Goal: Navigation & Orientation: Find specific page/section

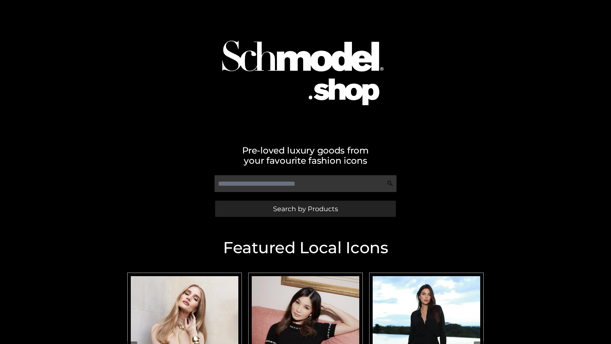
click at [305, 209] on span "Search by Products" at bounding box center [305, 208] width 65 height 7
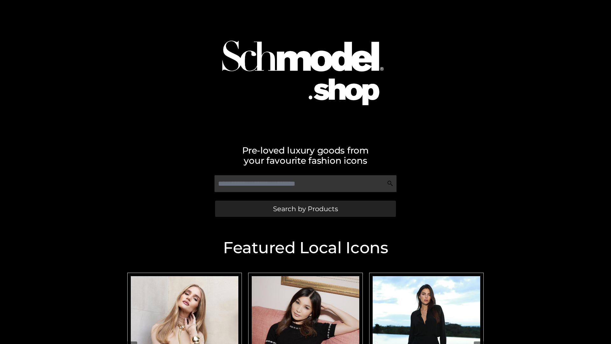
click at [305, 209] on span "Search by Products" at bounding box center [305, 208] width 65 height 7
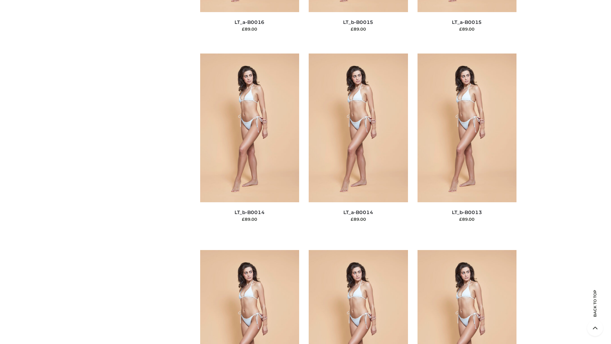
scroll to position [2265, 0]
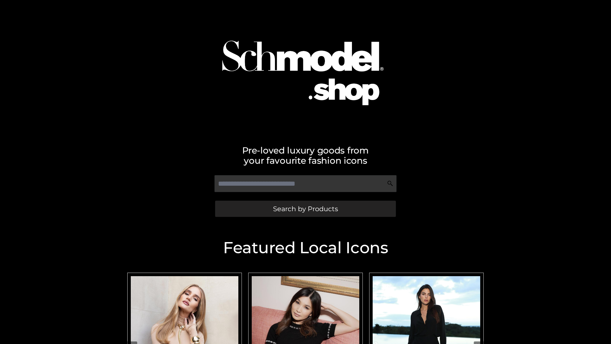
click at [305, 209] on span "Search by Products" at bounding box center [305, 208] width 65 height 7
